Goal: Navigation & Orientation: Find specific page/section

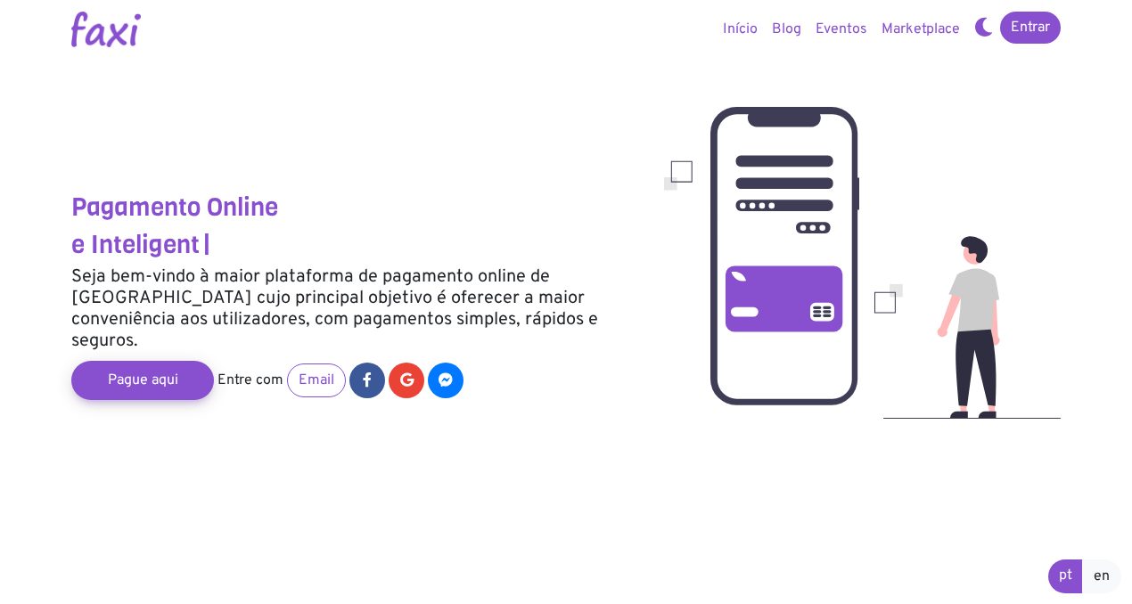
click at [986, 33] on icon at bounding box center [983, 27] width 19 height 14
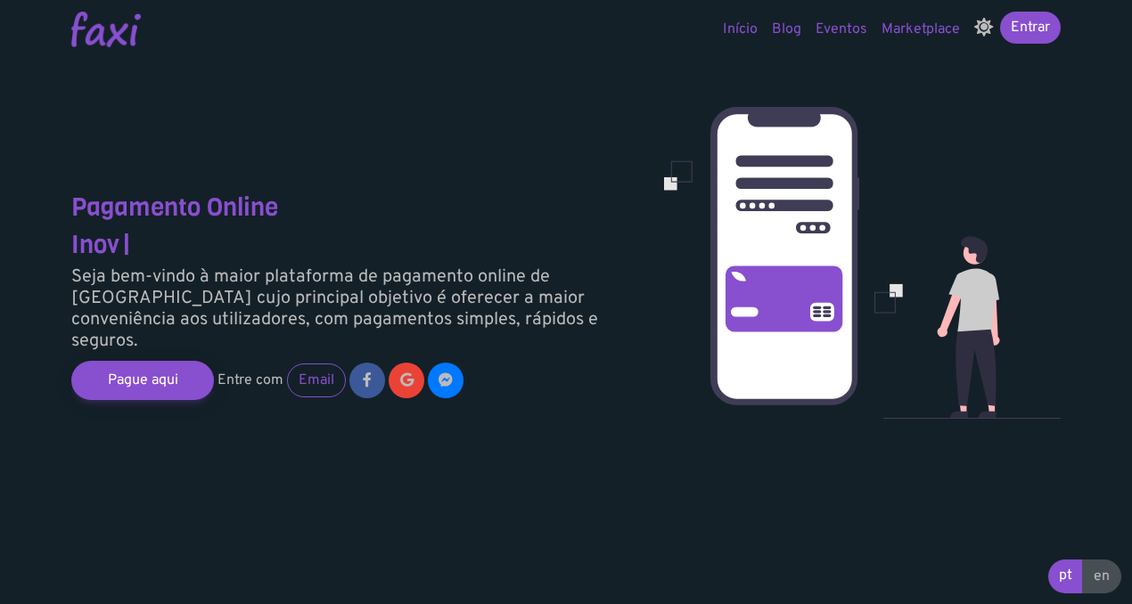
click at [986, 33] on icon at bounding box center [983, 27] width 19 height 14
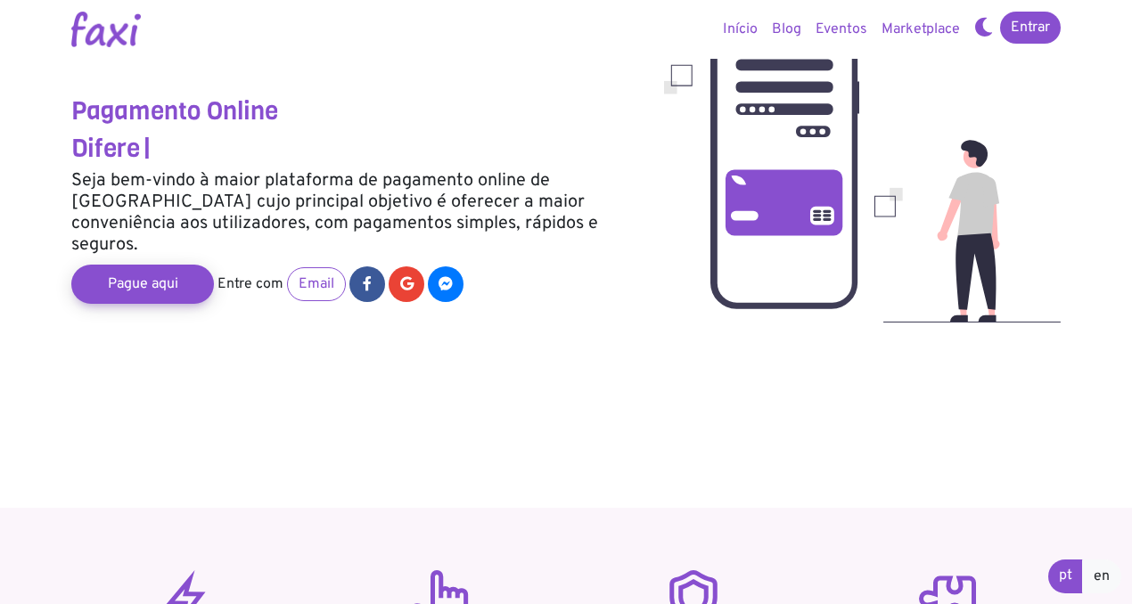
scroll to position [137, 0]
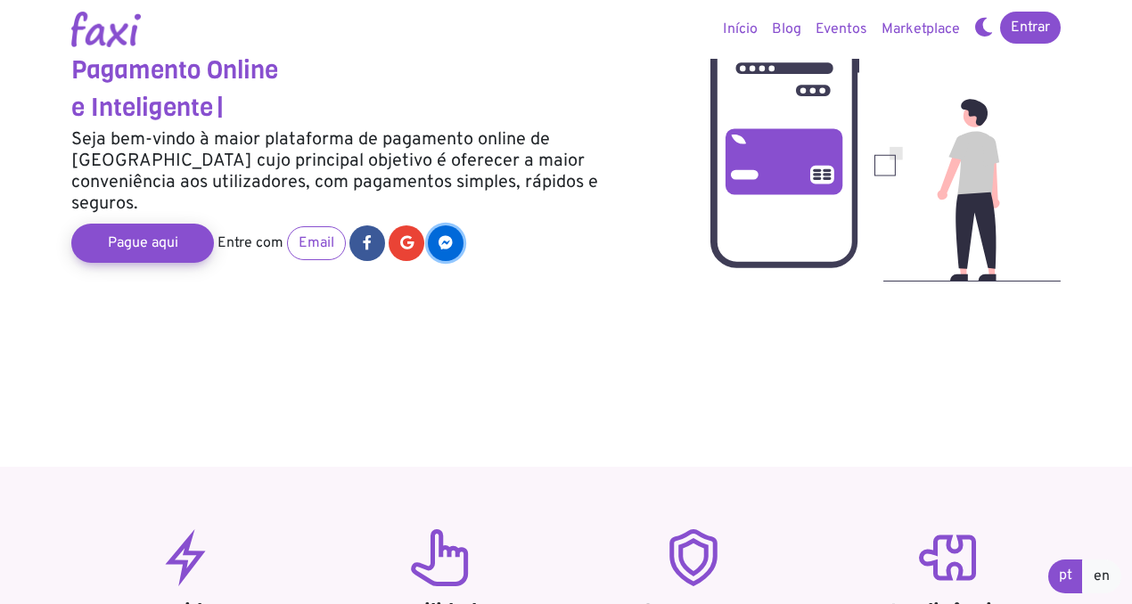
click at [439, 235] on icon at bounding box center [445, 242] width 14 height 14
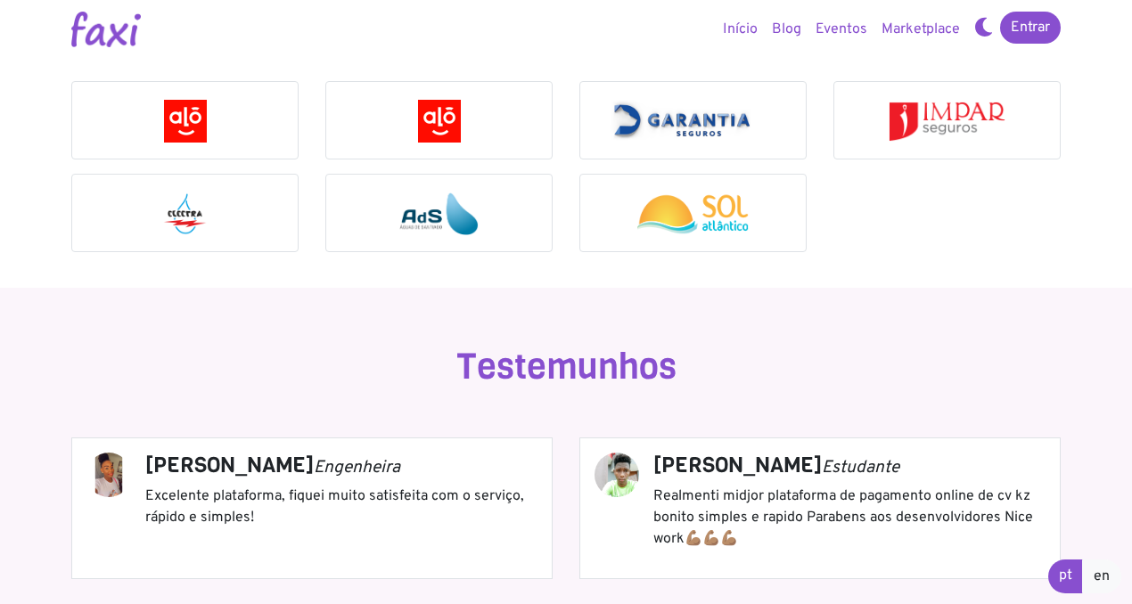
scroll to position [1892, 0]
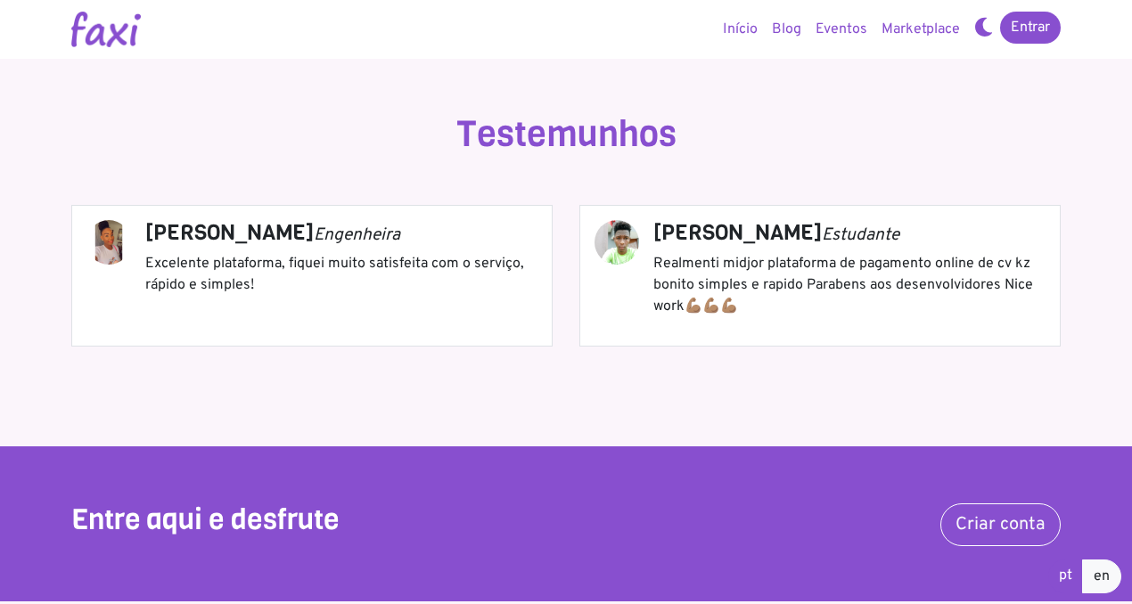
click at [415, 292] on div "Selma Santos Engenheira Excelente plataforma, fiquei muito satisfeita com o ser…" at bounding box center [565, 276] width 989 height 142
click at [655, 312] on div "Selma Santos Engenheira Excelente plataforma, fiquei muito satisfeita com o ser…" at bounding box center [565, 276] width 989 height 142
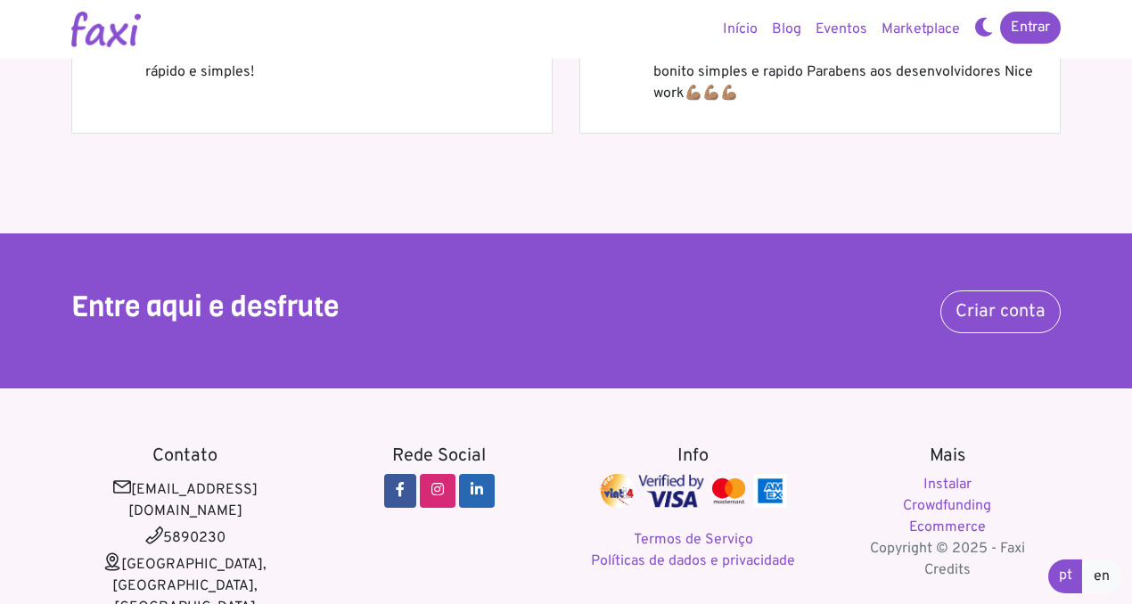
scroll to position [2153, 0]
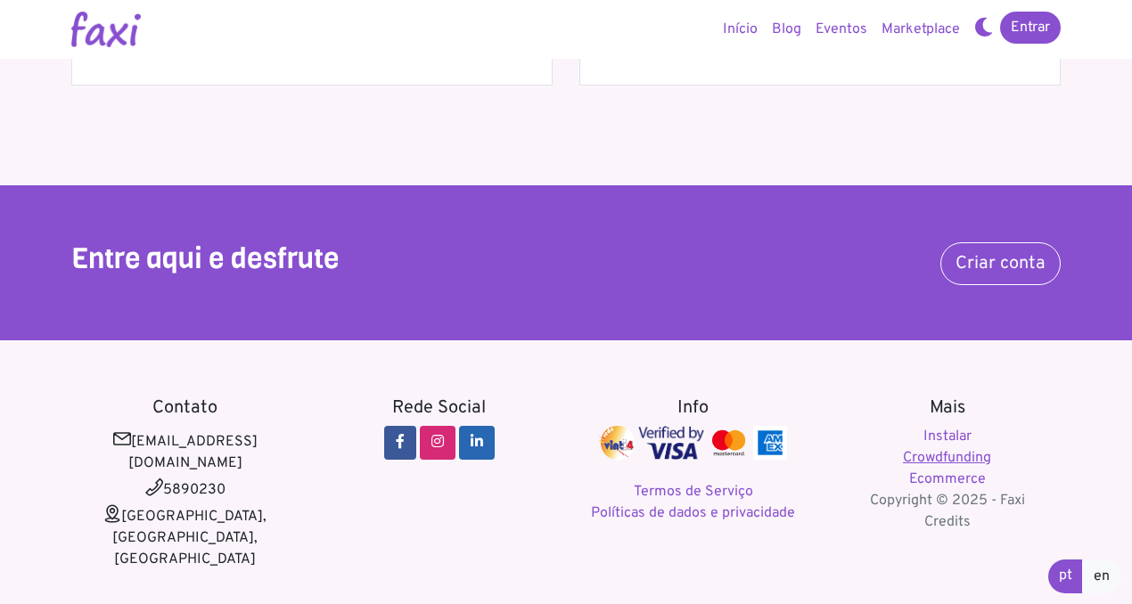
click at [930, 458] on link "Crowdfunding" at bounding box center [947, 458] width 88 height 18
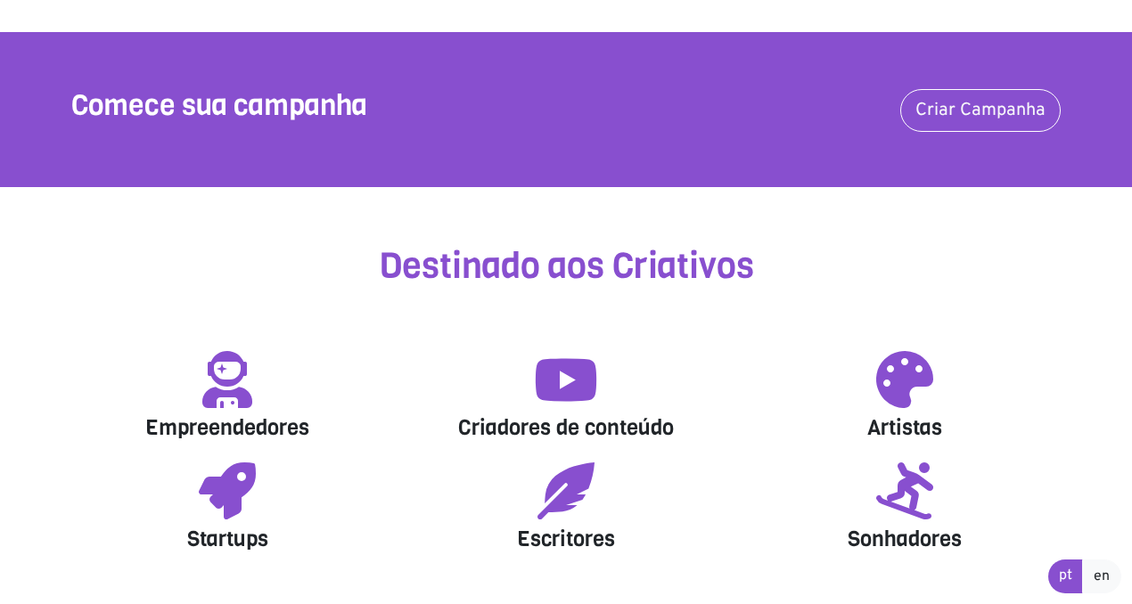
scroll to position [565, 0]
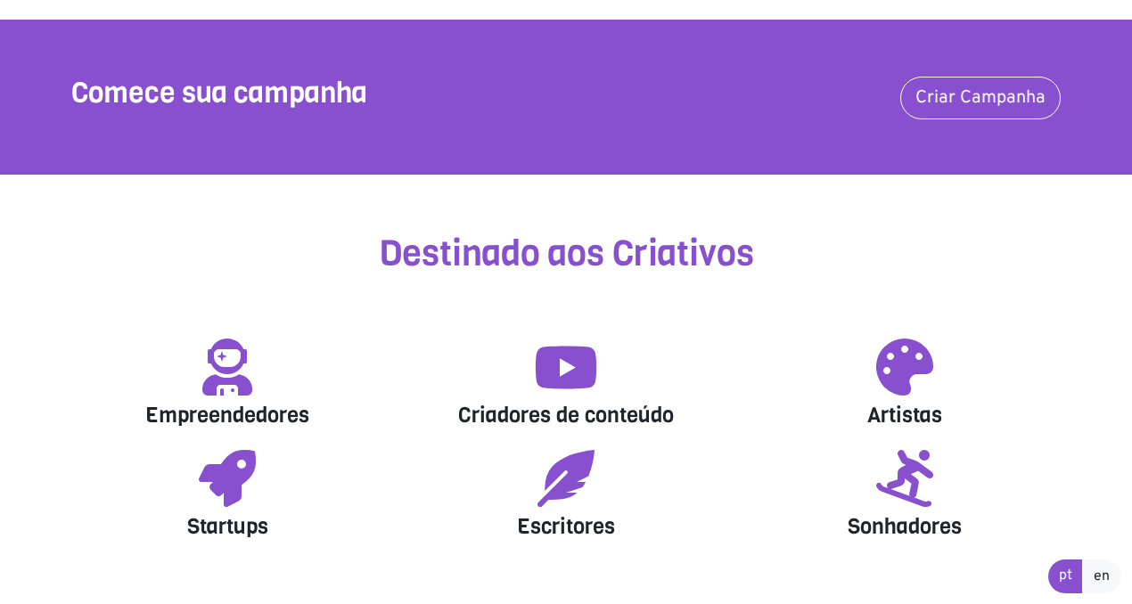
click at [963, 75] on section "Comece sua campanha Criar Campanha" at bounding box center [566, 97] width 1132 height 155
click at [961, 103] on link "Criar Campanha" at bounding box center [980, 98] width 160 height 43
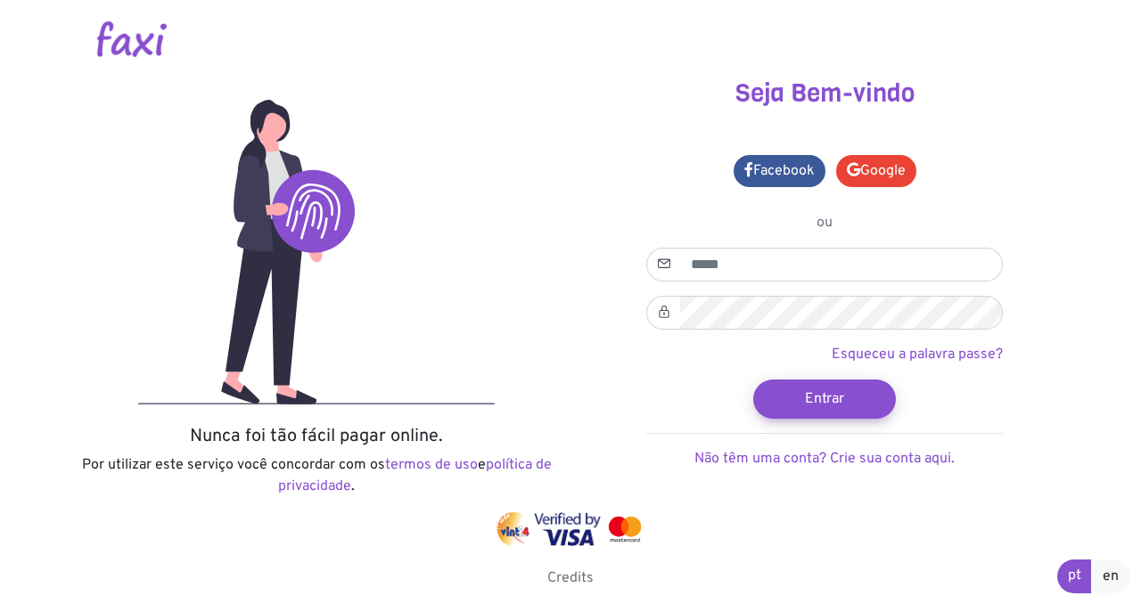
click at [138, 41] on img at bounding box center [132, 39] width 70 height 36
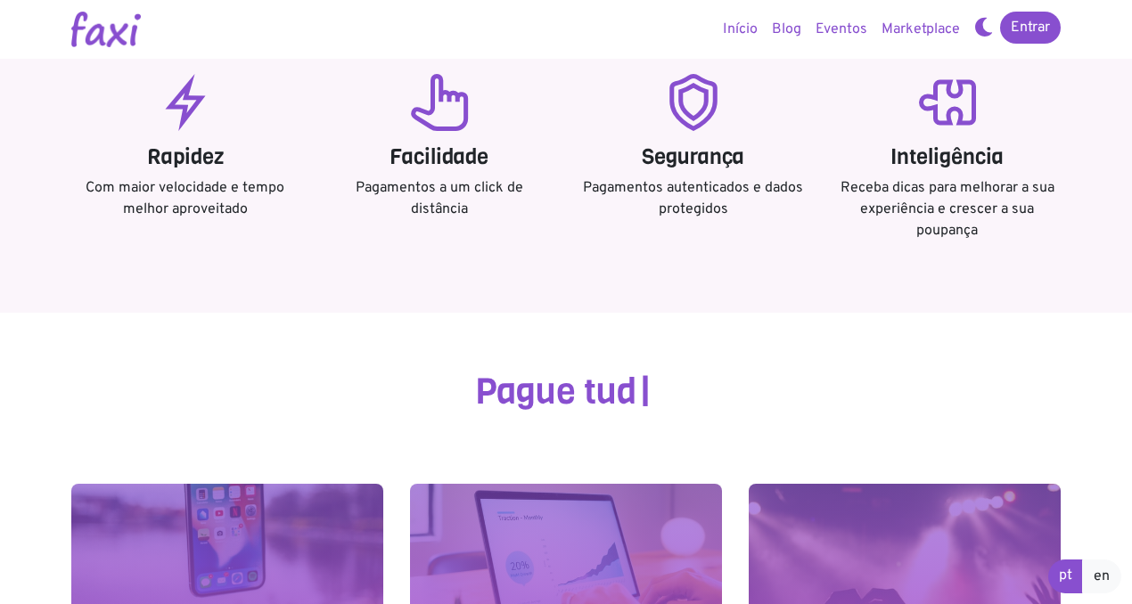
scroll to position [602, 0]
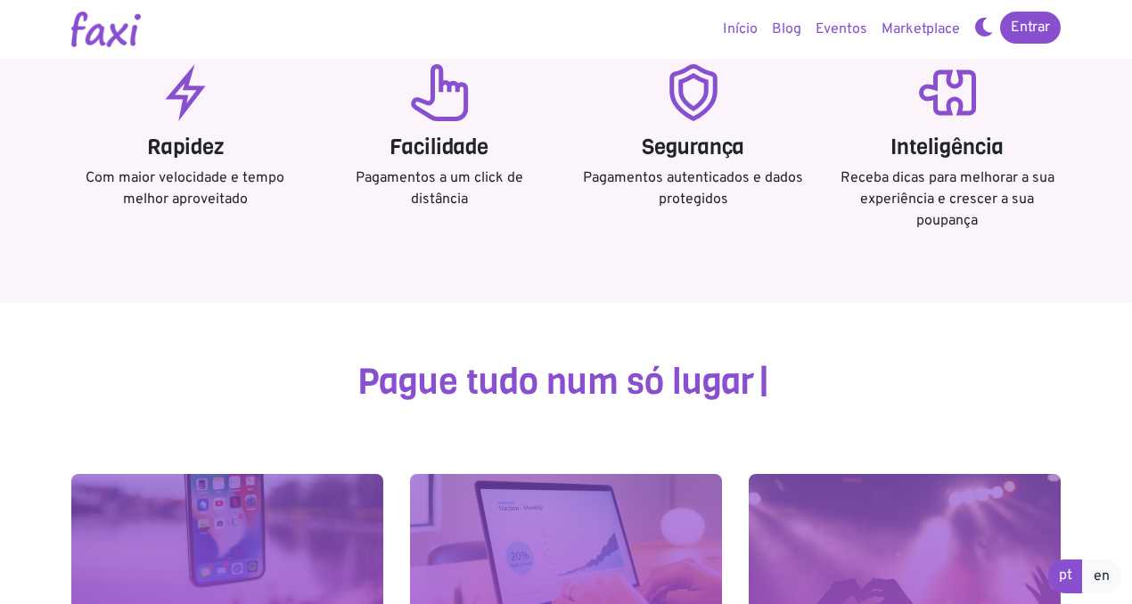
click at [784, 28] on link "Blog" at bounding box center [787, 30] width 44 height 36
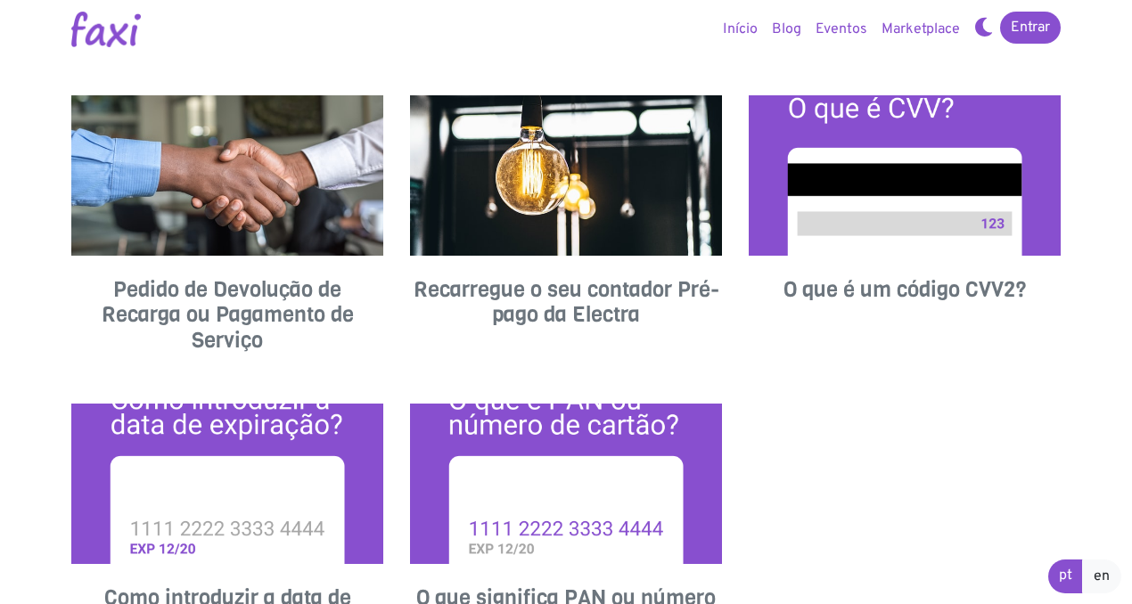
scroll to position [19, 0]
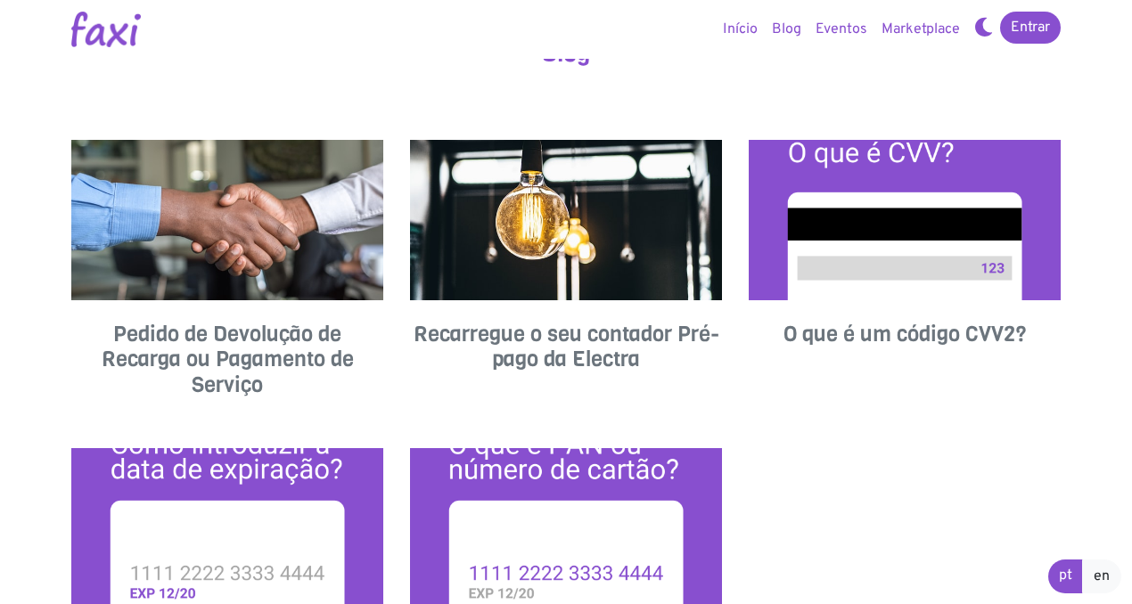
click at [225, 345] on h4 "Pedido de Devolução de Recarga ou Pagamento de Serviço" at bounding box center [227, 360] width 312 height 77
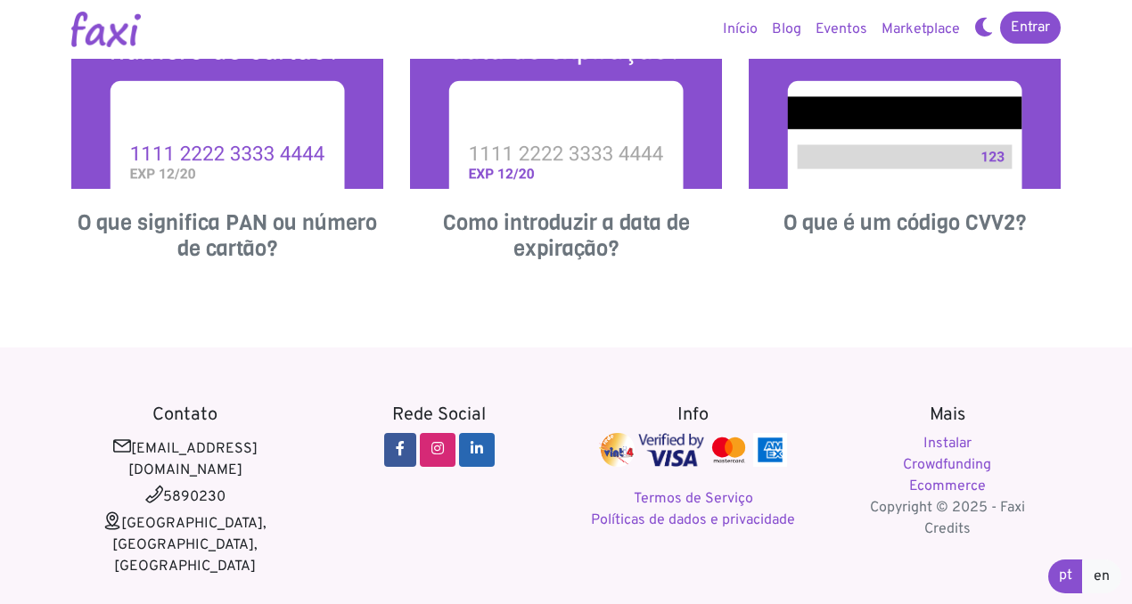
scroll to position [979, 0]
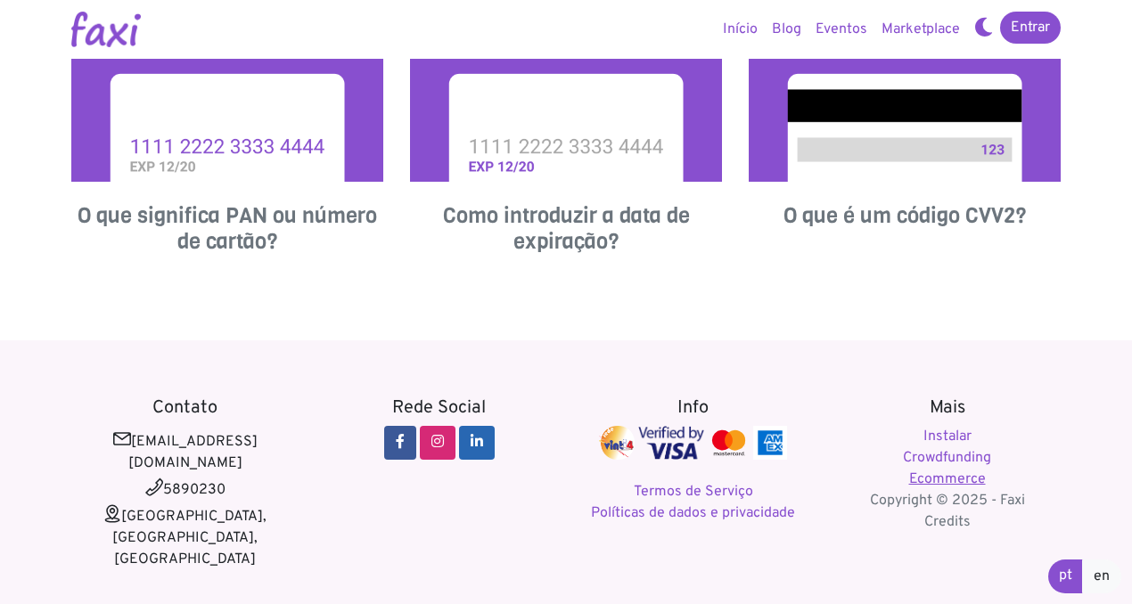
click at [937, 480] on link "Ecommerce" at bounding box center [947, 480] width 77 height 18
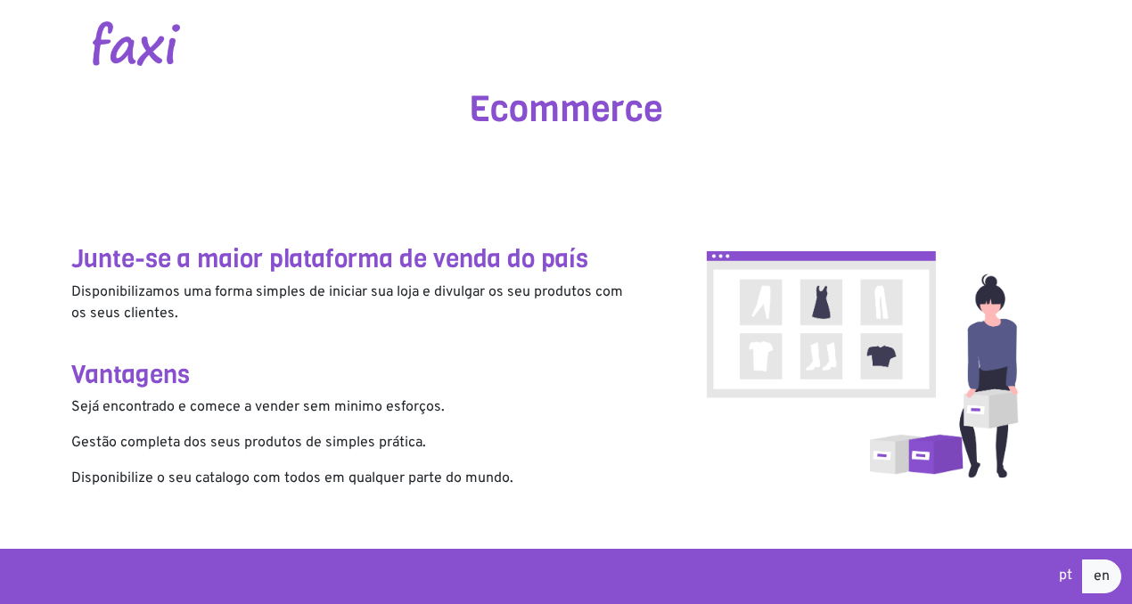
click at [133, 52] on img at bounding box center [136, 43] width 87 height 45
